Goal: Transaction & Acquisition: Purchase product/service

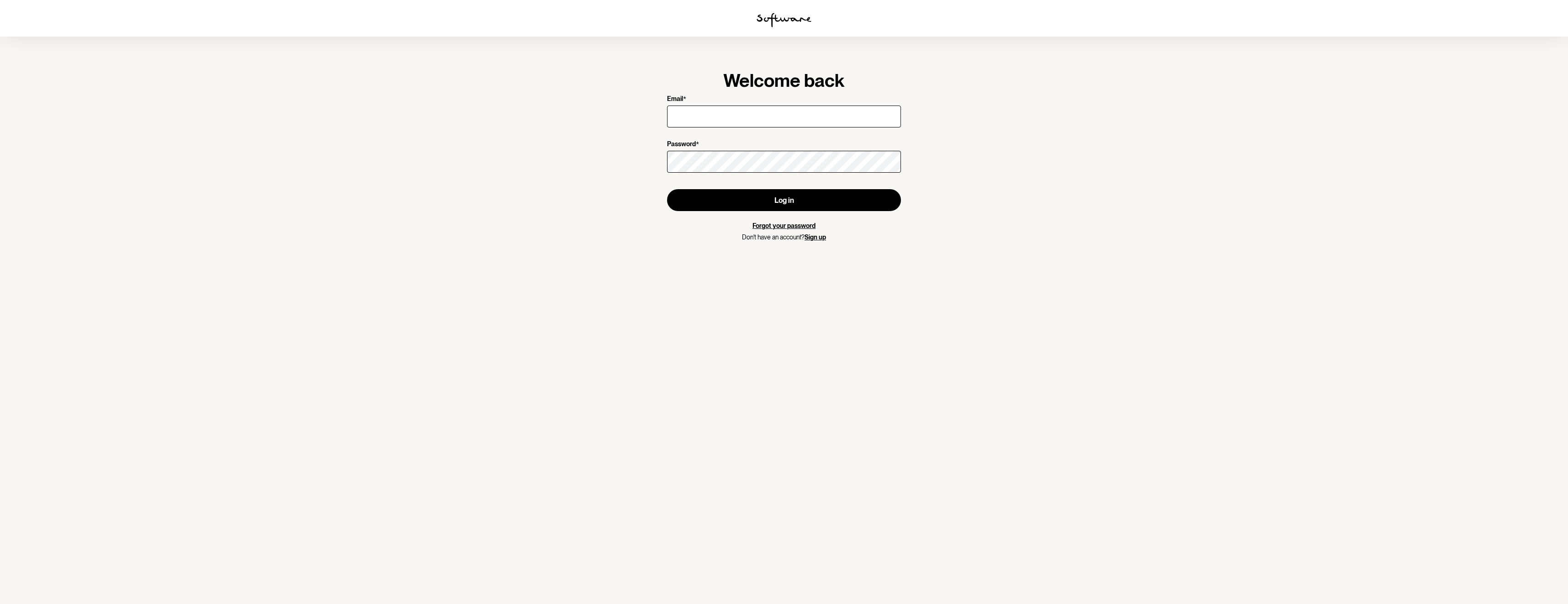
click at [780, 117] on input "Email *" at bounding box center [784, 116] width 234 height 22
type input "[EMAIL_ADDRESS][DOMAIN_NAME]"
click at [730, 200] on button "Log in" at bounding box center [784, 199] width 234 height 22
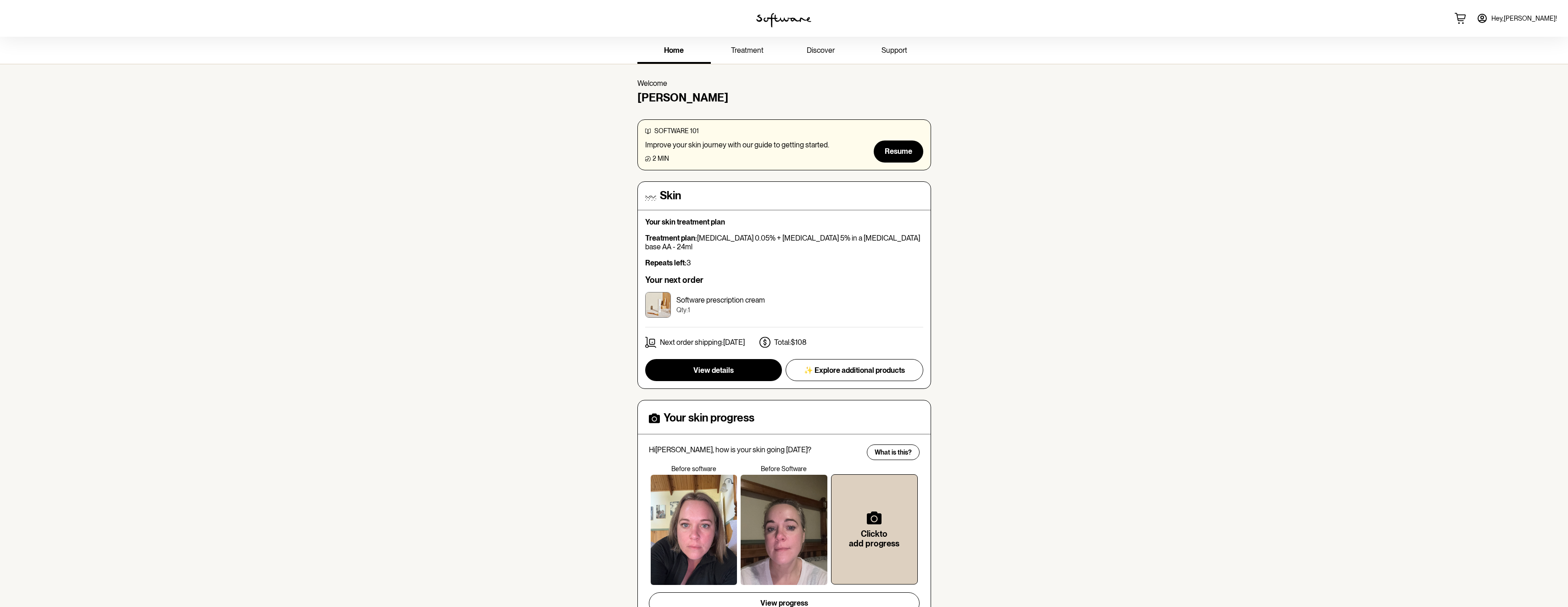
click at [900, 51] on span "support" at bounding box center [894, 50] width 26 height 9
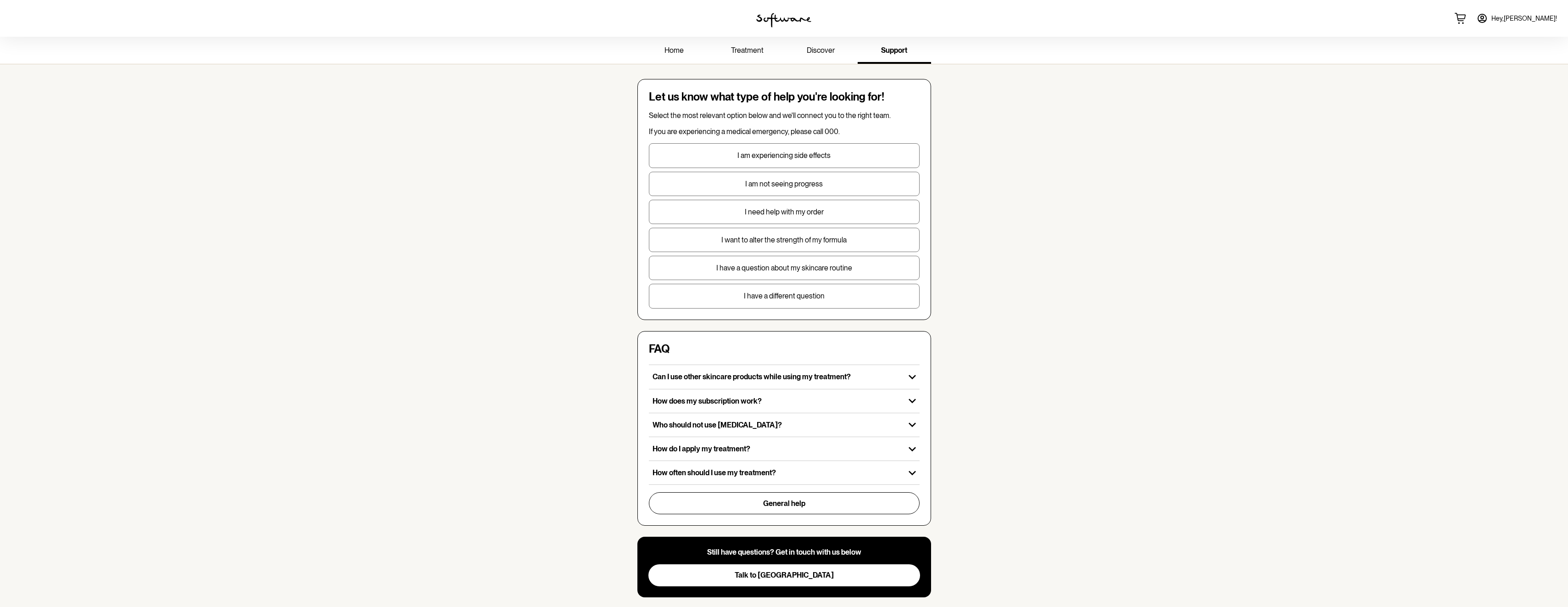
click at [820, 56] on link "discover" at bounding box center [821, 51] width 74 height 25
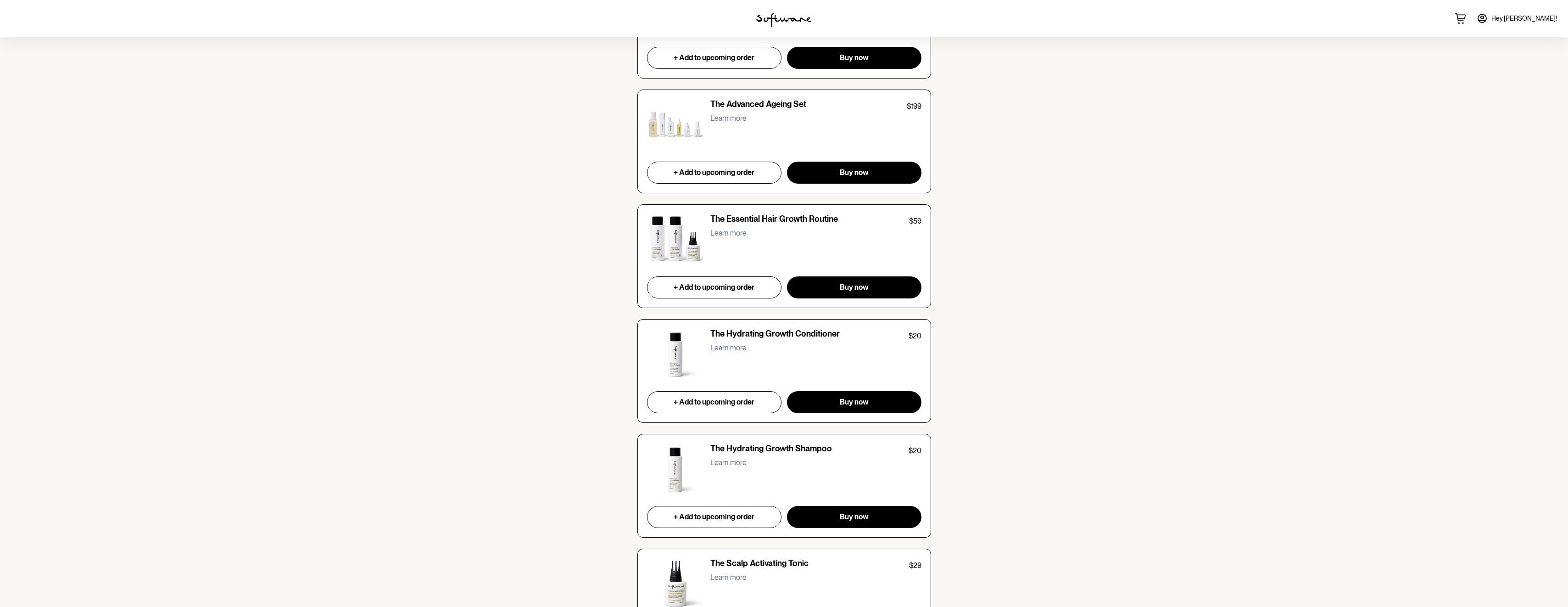
scroll to position [2799, 0]
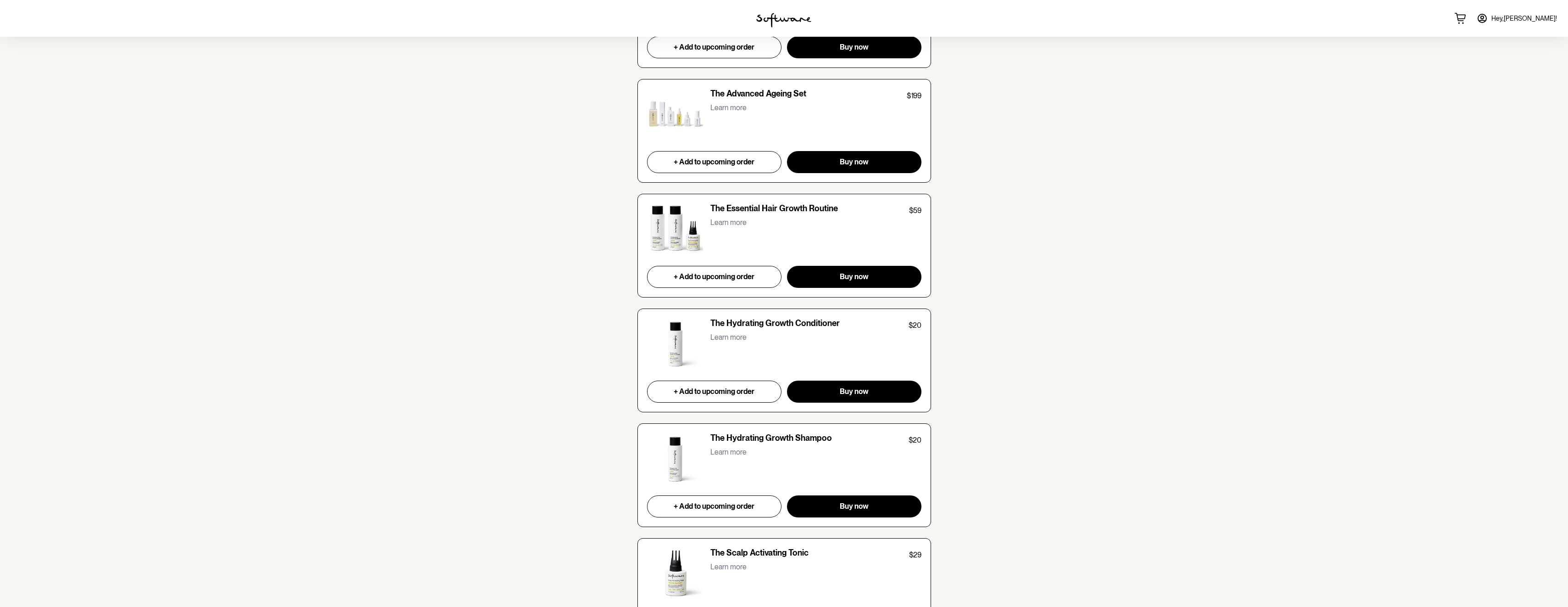
click at [663, 226] on img at bounding box center [675, 229] width 57 height 52
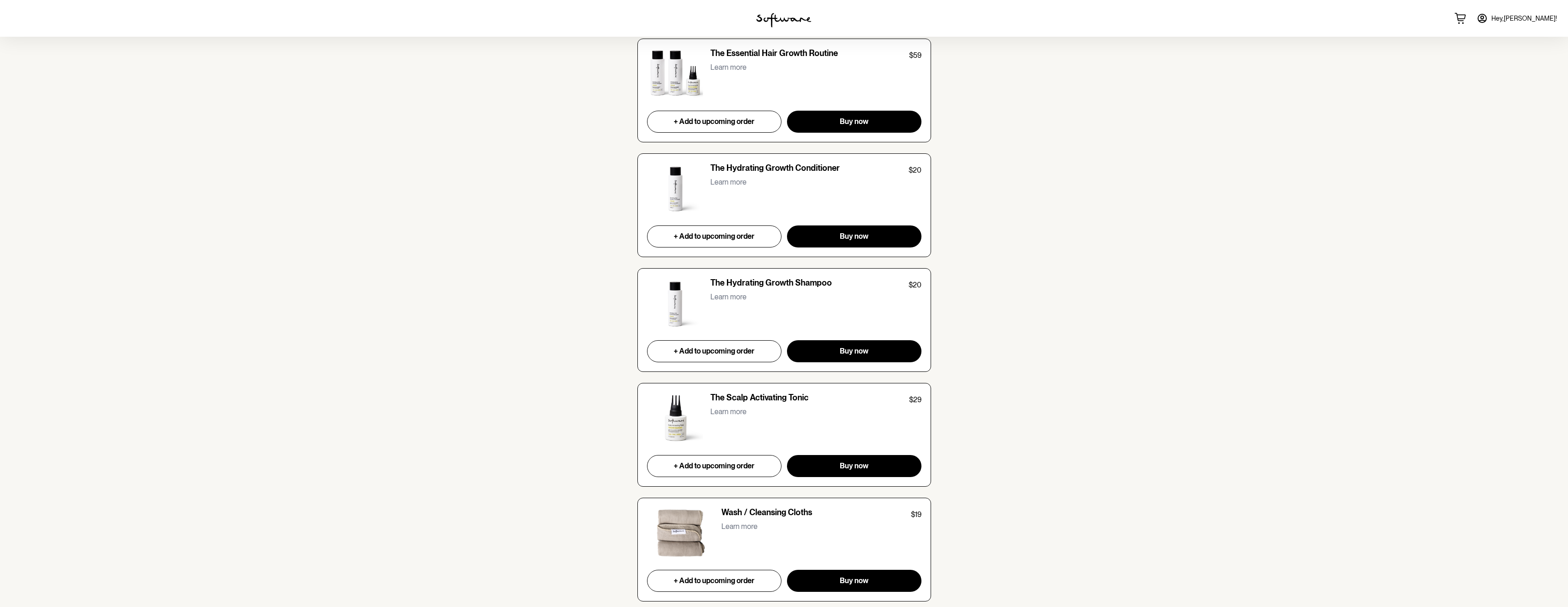
scroll to position [2975, 0]
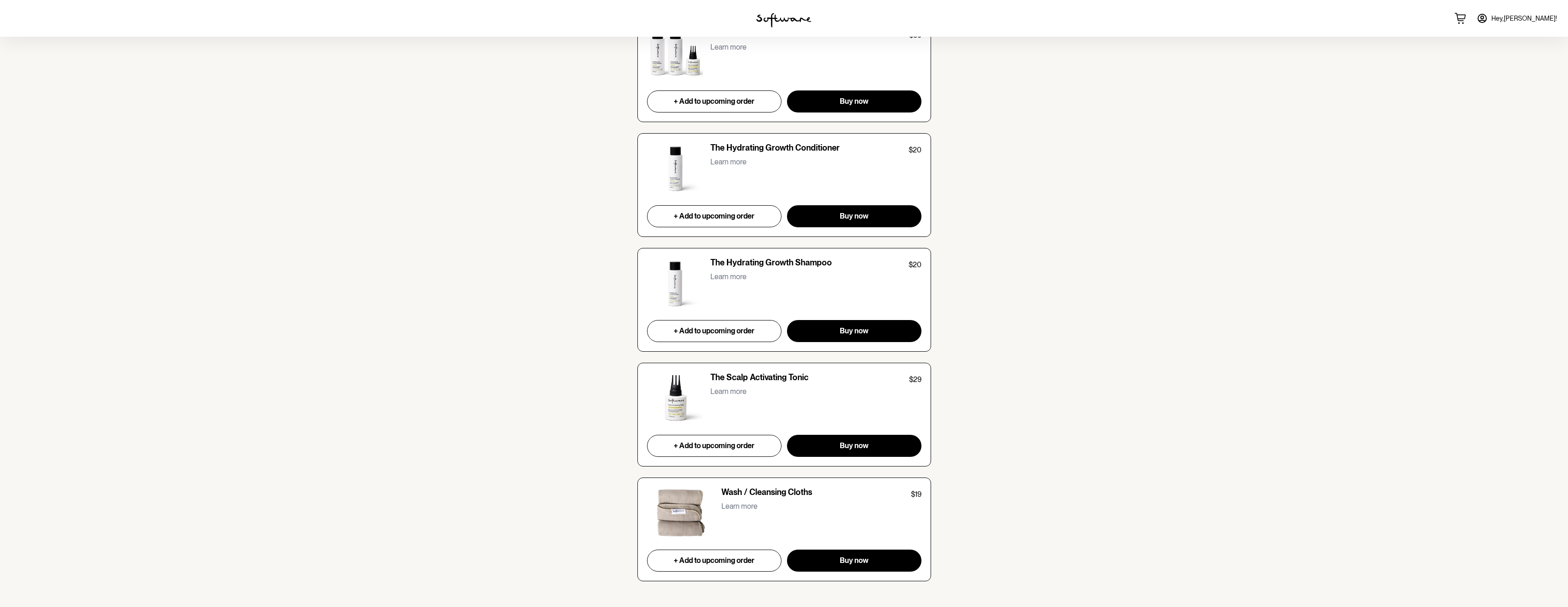
click at [674, 407] on img at bounding box center [675, 398] width 57 height 52
click at [717, 377] on p "The Scalp Activating Tonic" at bounding box center [760, 378] width 98 height 12
click at [717, 393] on p "Learn more" at bounding box center [729, 390] width 36 height 9
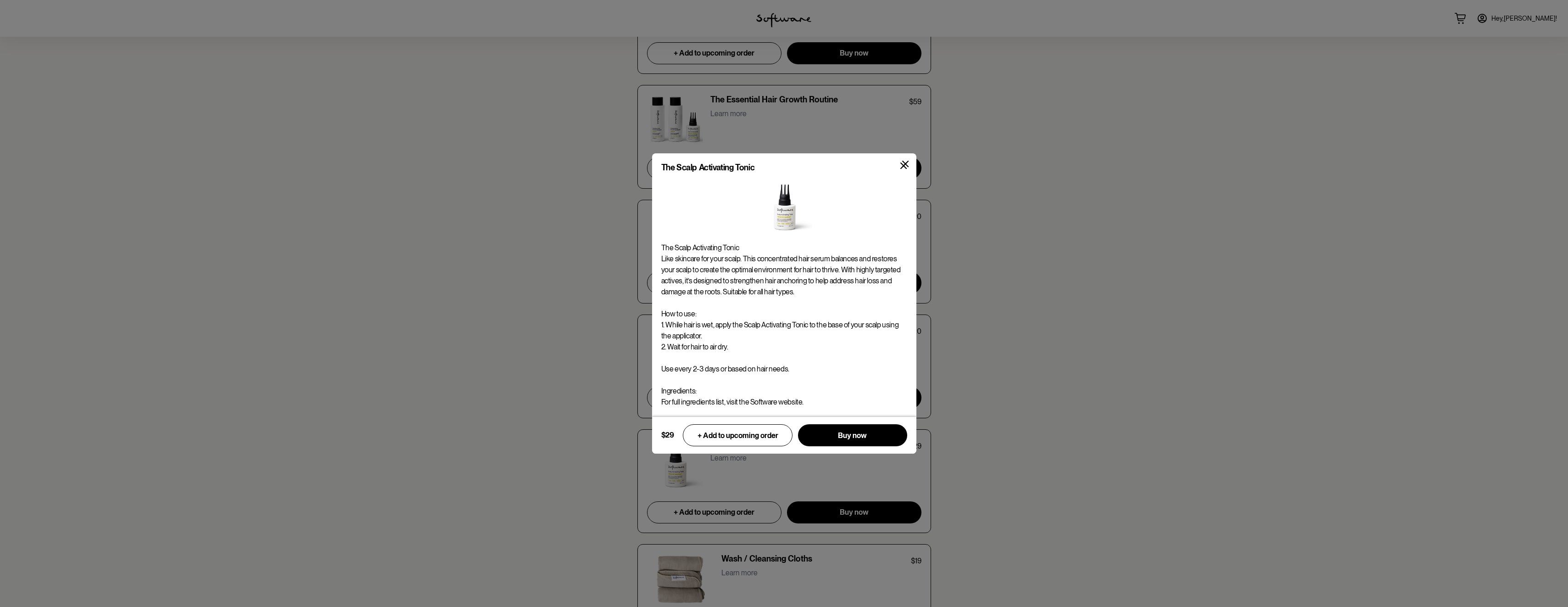
scroll to position [2929, 0]
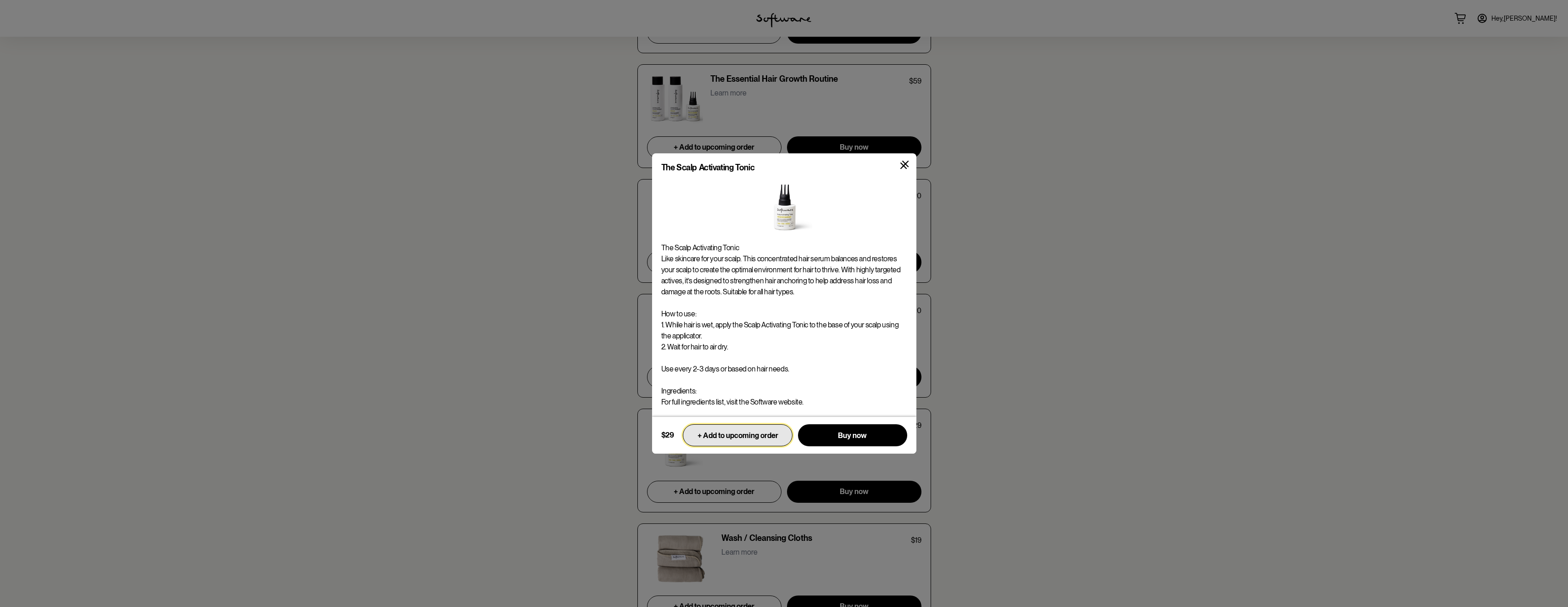
click at [743, 440] on button "+ Add to upcoming order" at bounding box center [737, 434] width 109 height 22
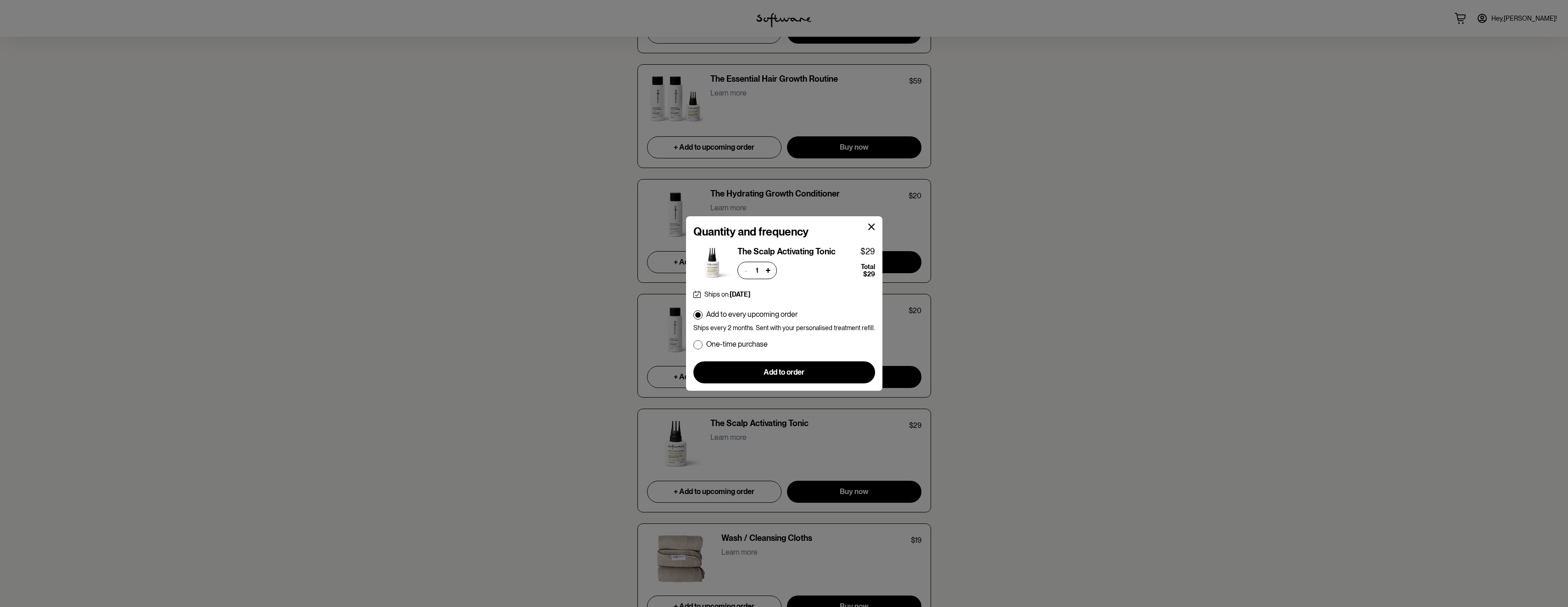
click at [701, 350] on div "Quantity and frequency The Scalp Activating Tonic $29 - 1 + Total $29 Ships on:…" at bounding box center [784, 299] width 182 height 167
click at [695, 343] on span at bounding box center [698, 345] width 10 height 10
click at [693, 343] on input "One-time purchase" at bounding box center [693, 343] width 0 height 0
radio input "true"
radio input "false"
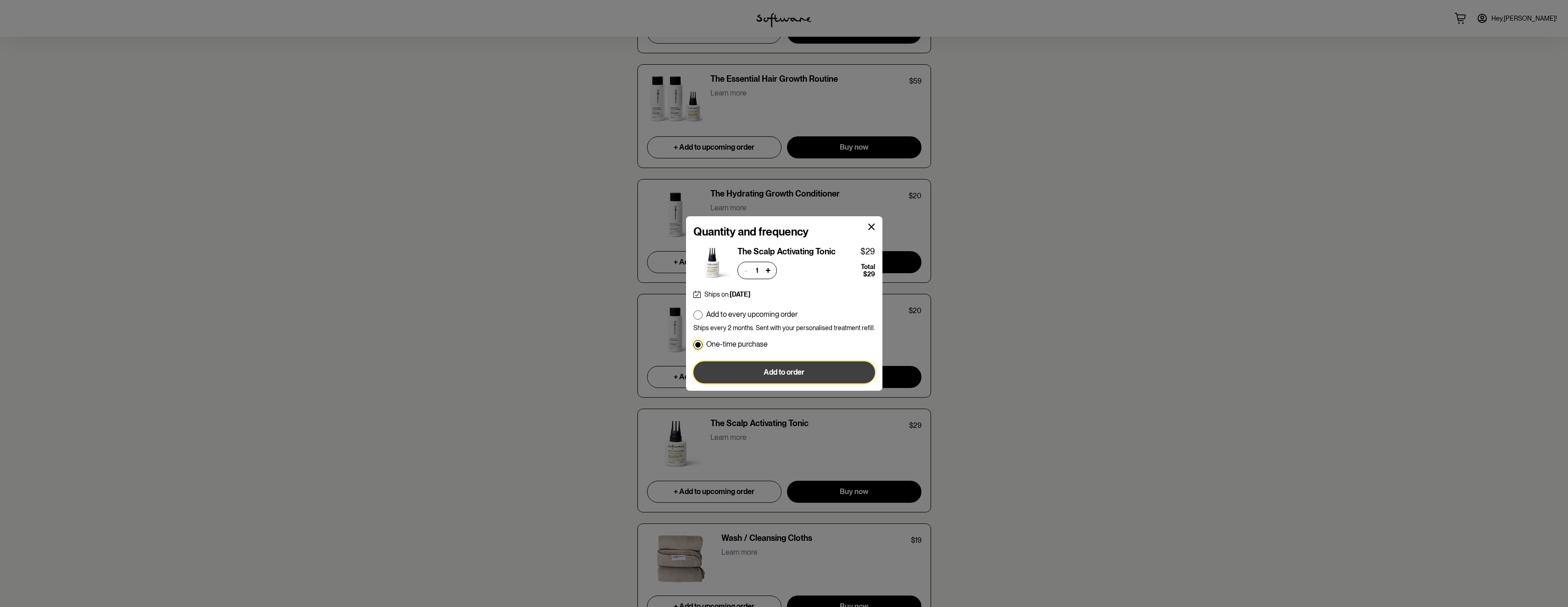
click at [754, 371] on button "Add to order" at bounding box center [784, 372] width 182 height 22
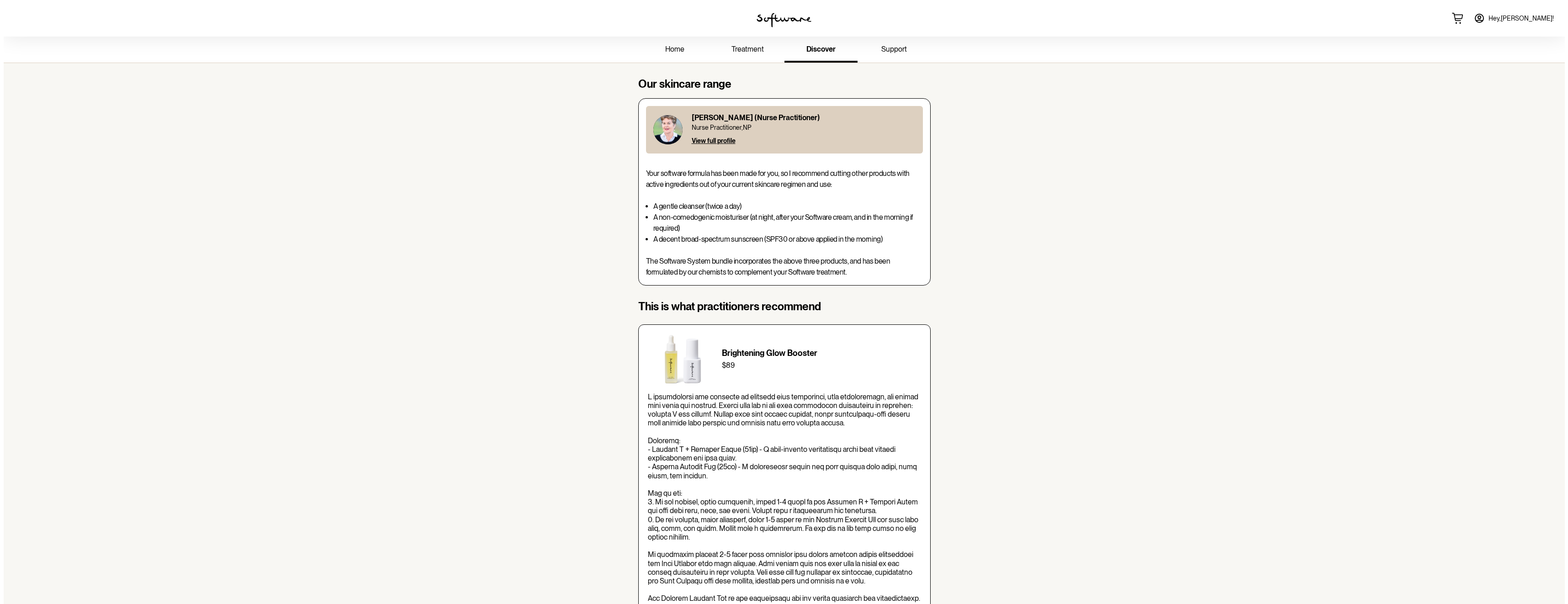
scroll to position [0, 0]
click at [1526, 21] on span "Hey, [PERSON_NAME] !" at bounding box center [1517, 18] width 65 height 8
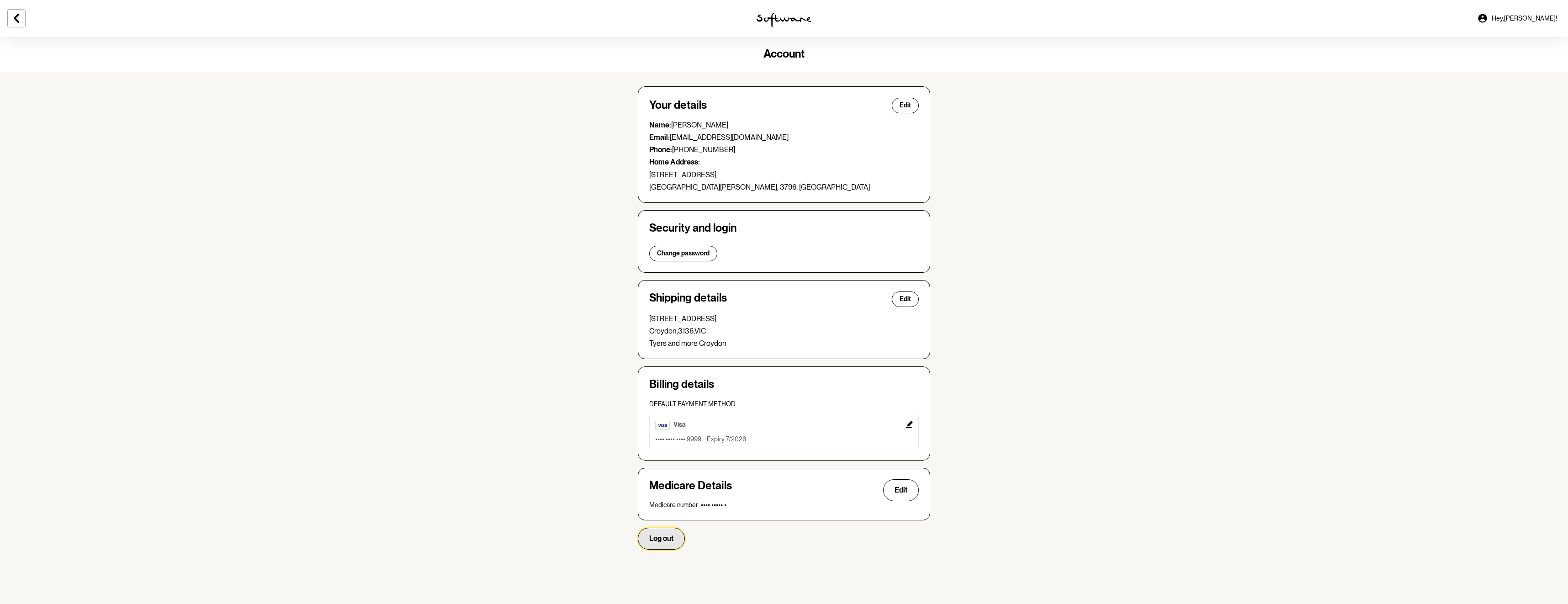
click at [670, 538] on span "Log out" at bounding box center [661, 537] width 24 height 9
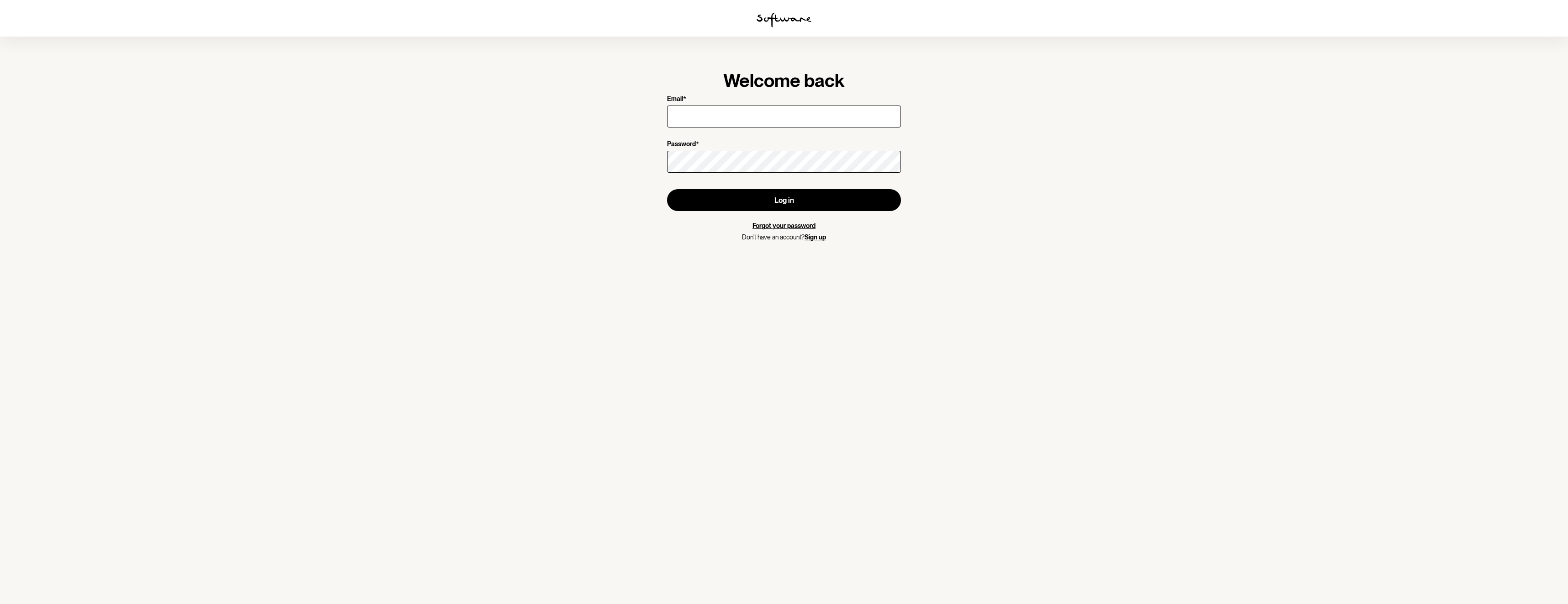
type input "[EMAIL_ADDRESS][DOMAIN_NAME]"
